Goal: Information Seeking & Learning: Learn about a topic

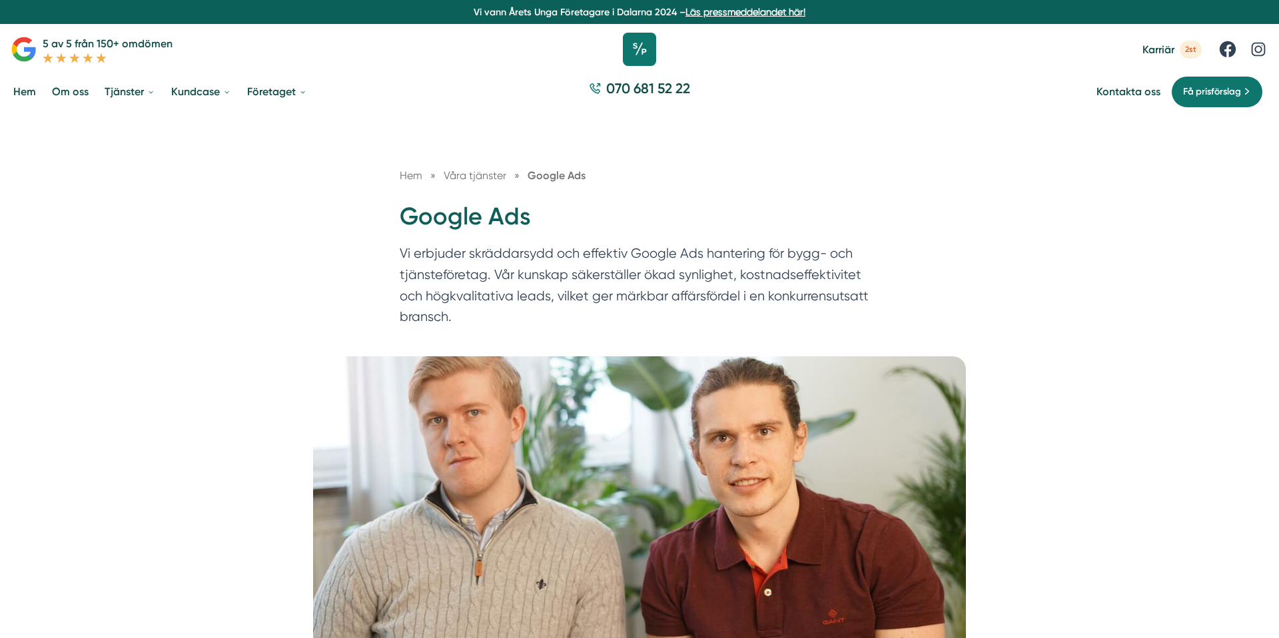
click at [631, 48] on icon at bounding box center [639, 49] width 33 height 33
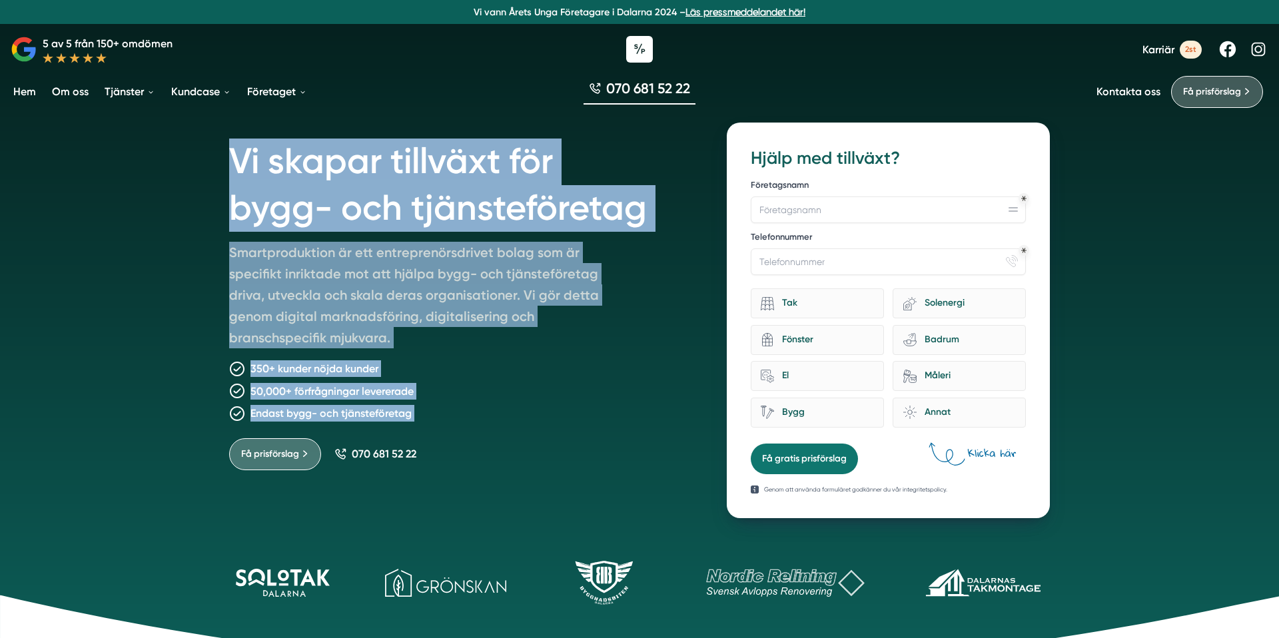
drag, startPoint x: 227, startPoint y: 165, endPoint x: 687, endPoint y: 422, distance: 526.5
click at [687, 423] on div "Vi skapar tillväxt för bygg- och tjänsteföretag Smartproduktion är ett entrepre…" at bounding box center [639, 313] width 852 height 412
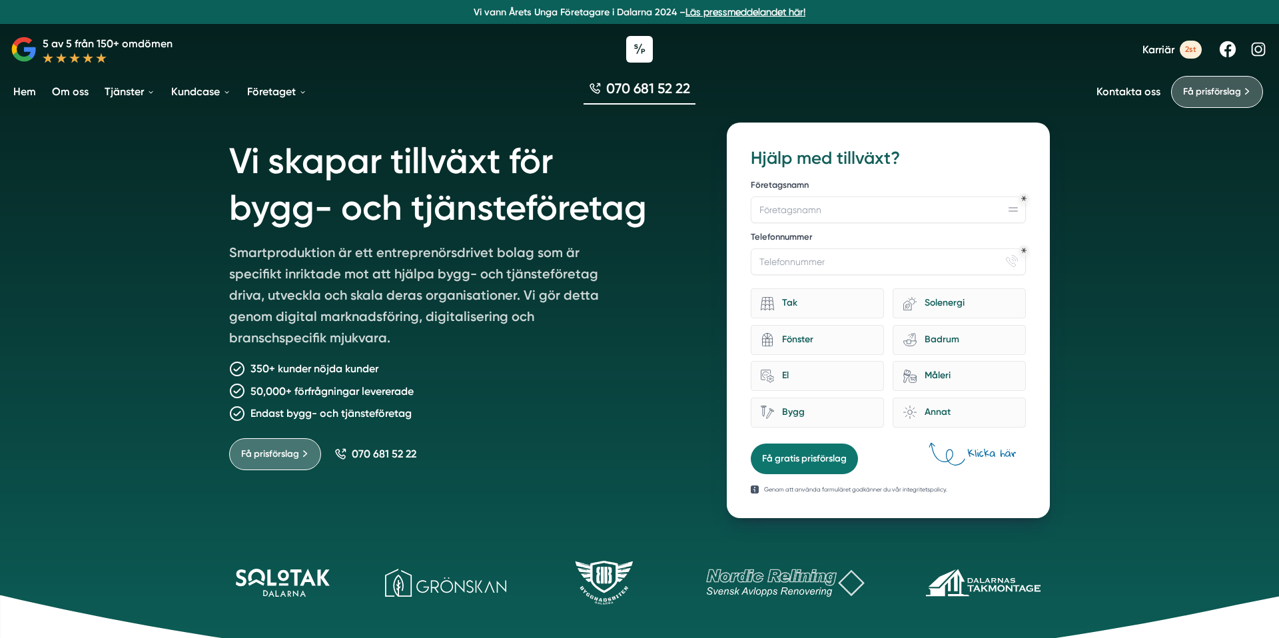
drag, startPoint x: 687, startPoint y: 422, endPoint x: 491, endPoint y: 374, distance: 201.6
click at [687, 421] on div "Vi skapar tillväxt för bygg- och tjänsteföretag Smartproduktion är ett entrepre…" at bounding box center [462, 321] width 466 height 396
drag, startPoint x: 727, startPoint y: 579, endPoint x: 814, endPoint y: 569, distance: 87.8
click at [814, 569] on icon at bounding box center [785, 583] width 185 height 28
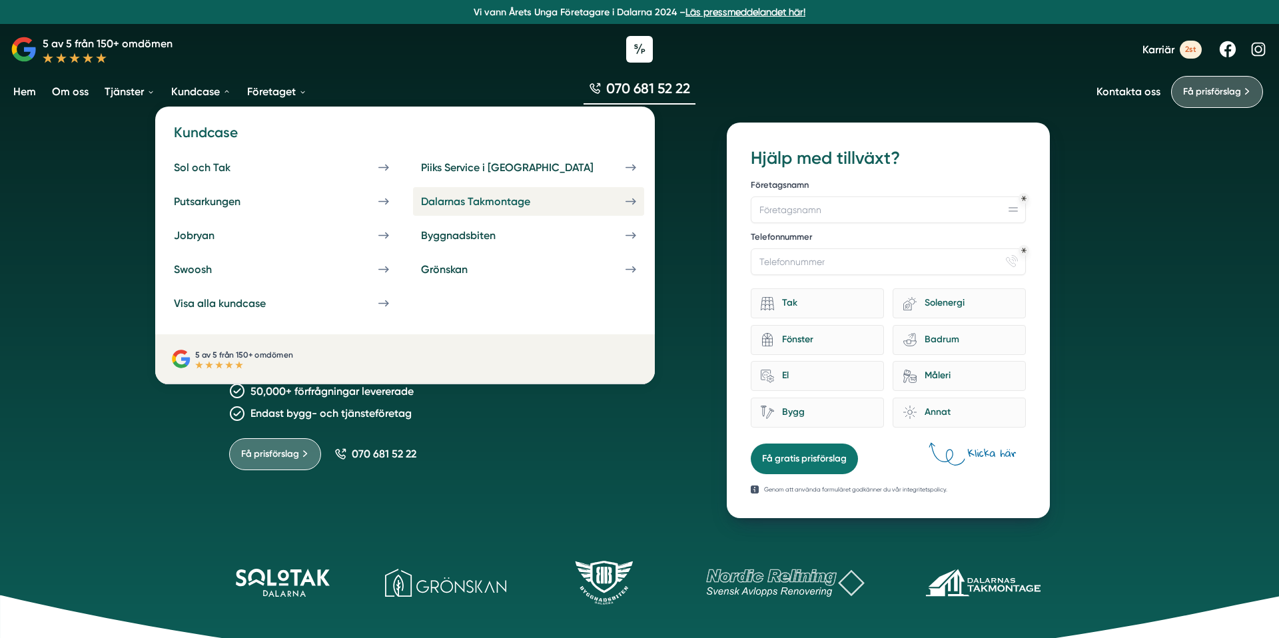
click at [421, 198] on div "Dalarnas Takmontage" at bounding box center [491, 201] width 141 height 13
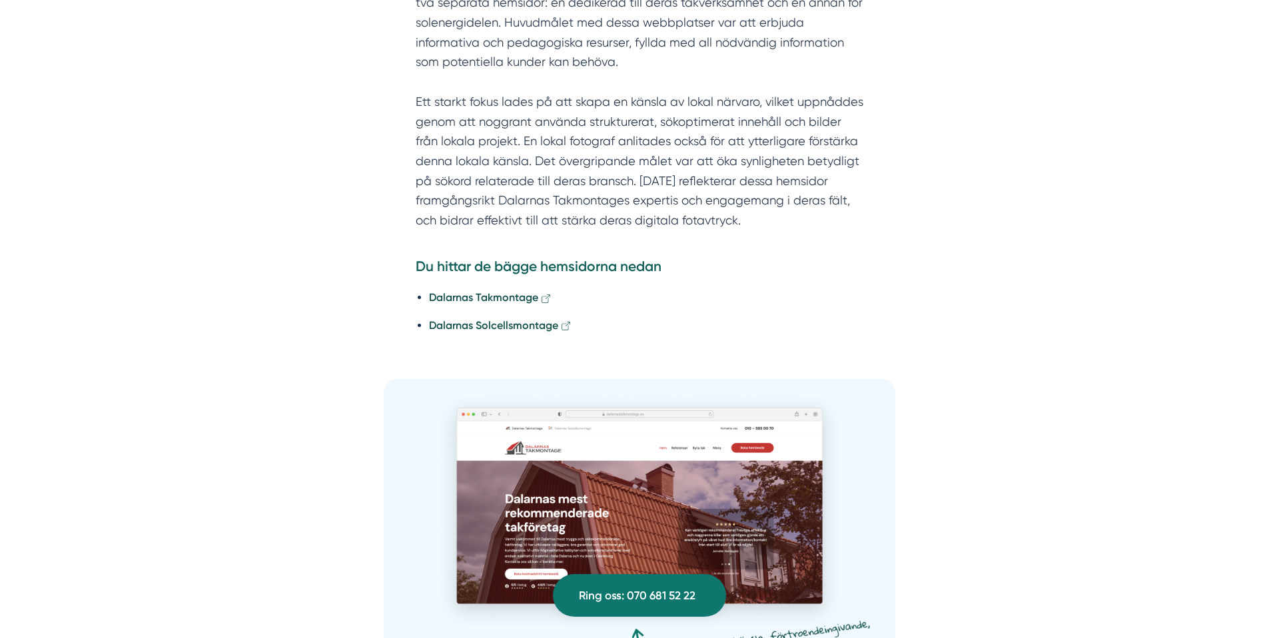
scroll to position [1606, 0]
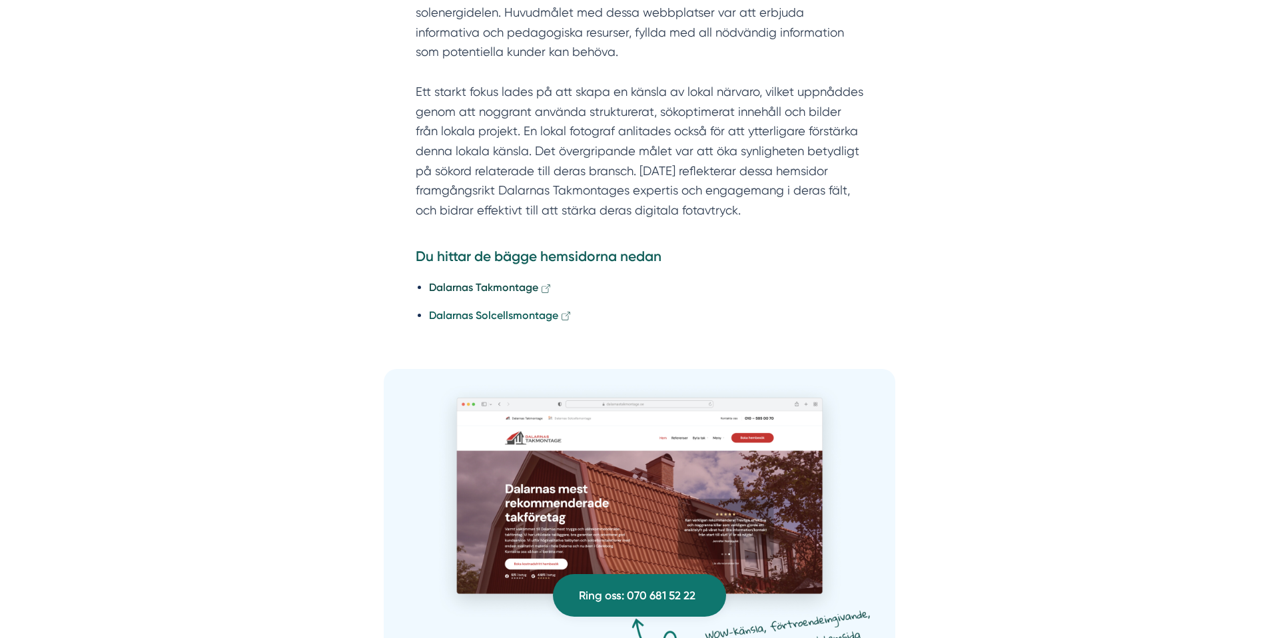
click at [466, 309] on strong "Dalarnas Solcellsmontage" at bounding box center [493, 315] width 129 height 13
click at [489, 281] on strong "Dalarnas Takmontage" at bounding box center [483, 287] width 109 height 13
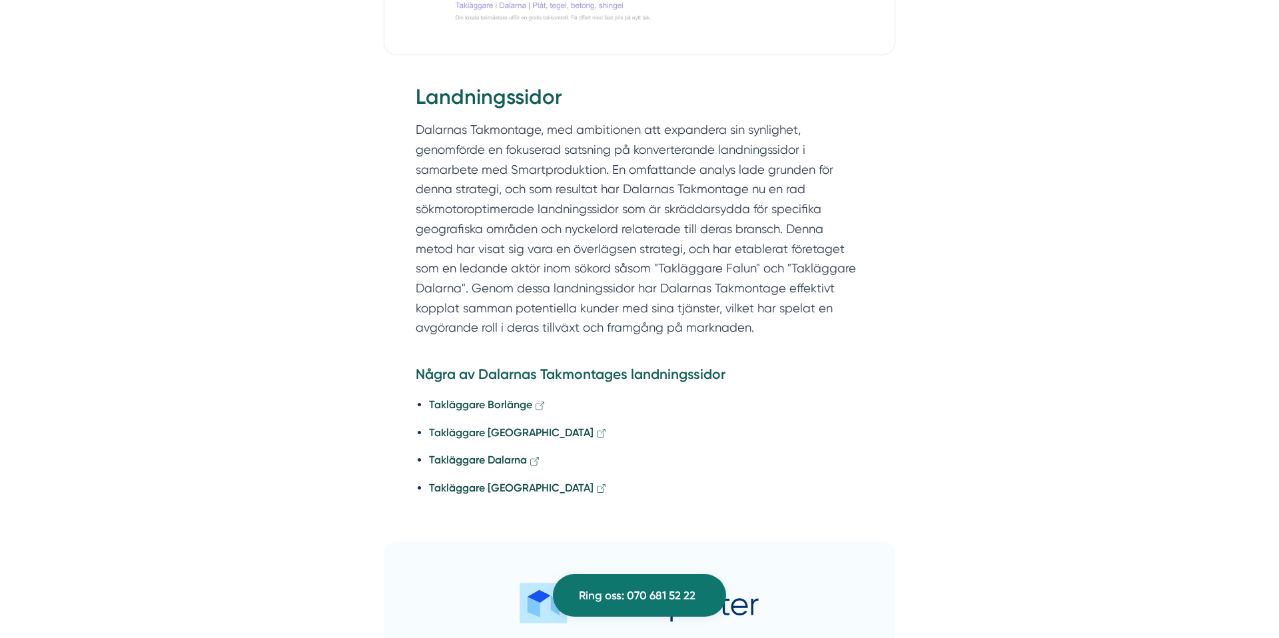
scroll to position [3000, 0]
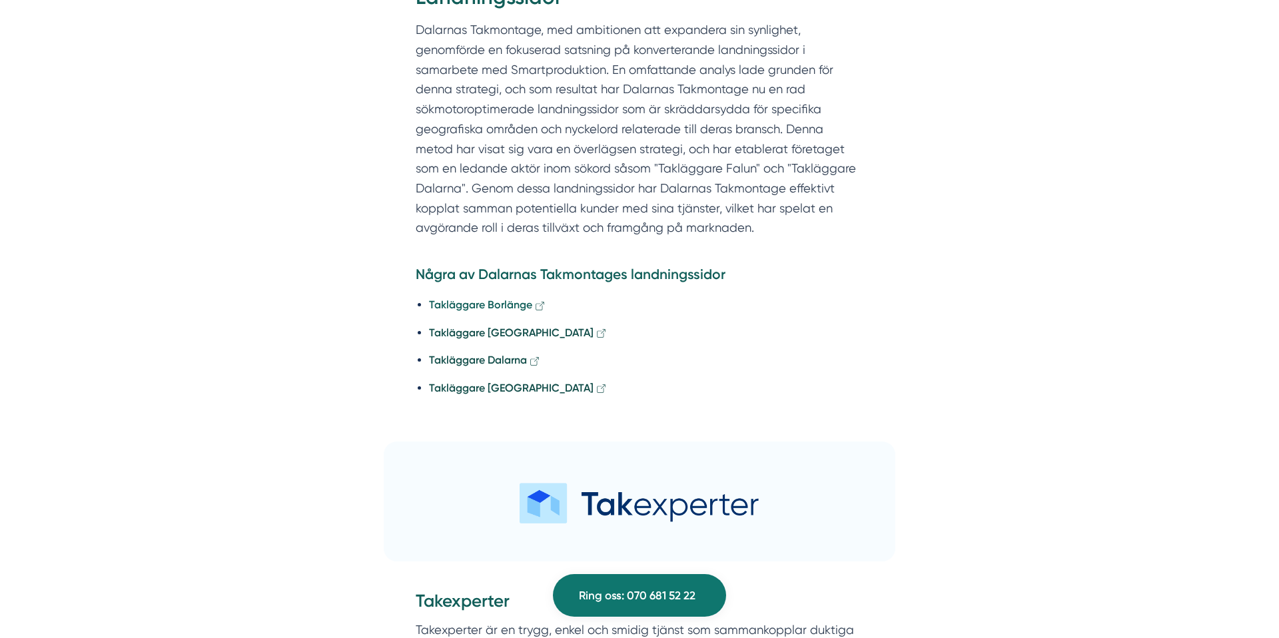
click at [460, 298] on strong "Takläggare Borlänge" at bounding box center [480, 304] width 103 height 13
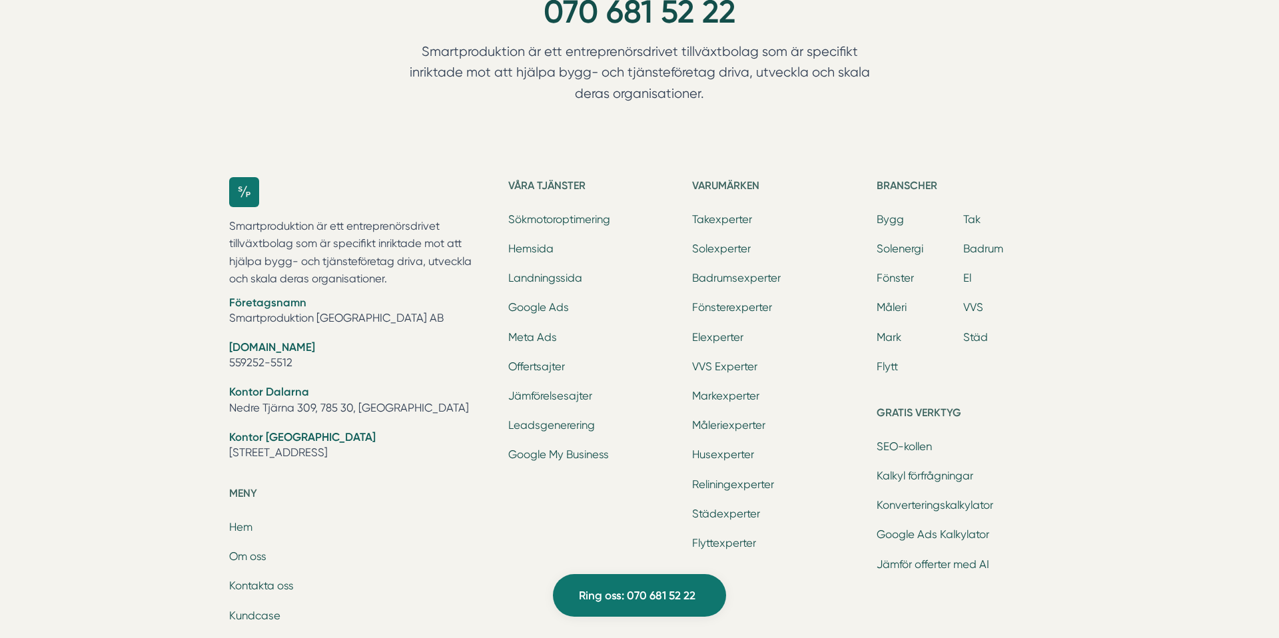
scroll to position [5234, 0]
